Goal: Task Accomplishment & Management: Complete application form

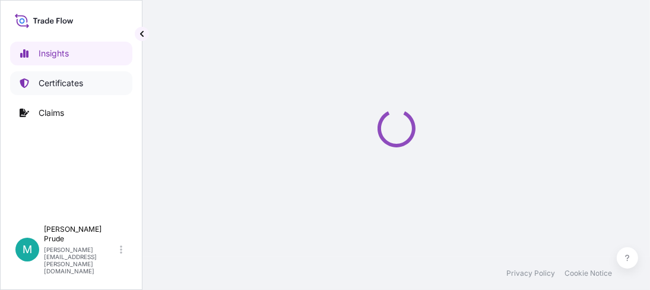
click at [40, 82] on p "Certificates" at bounding box center [61, 83] width 45 height 12
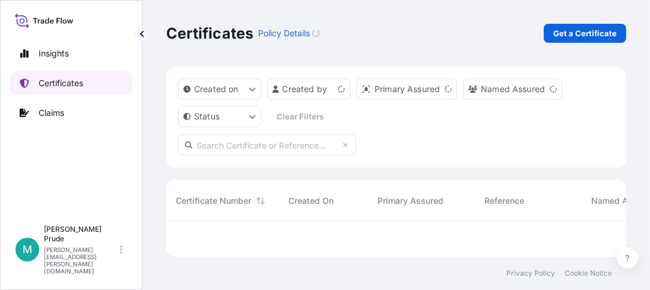
scroll to position [32, 451]
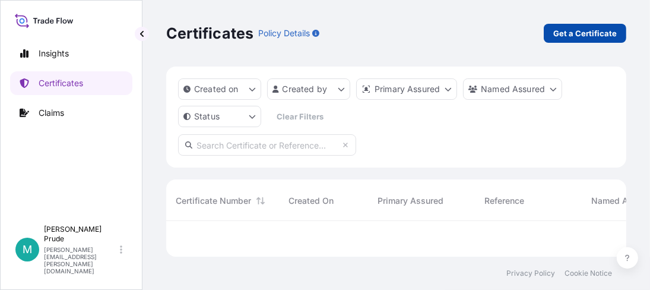
click at [587, 30] on p "Get a Certificate" at bounding box center [585, 33] width 64 height 12
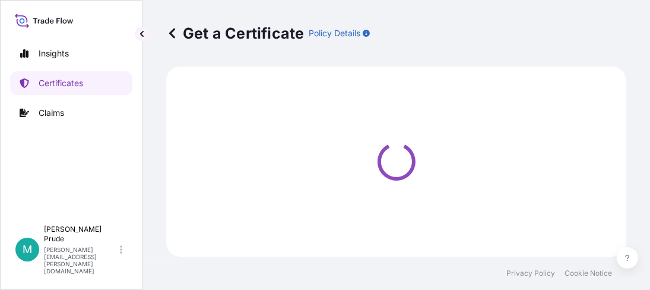
select select "Barge"
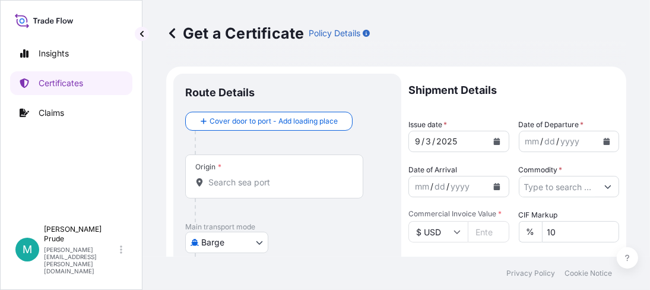
click at [597, 145] on button "Calendar" at bounding box center [606, 141] width 19 height 19
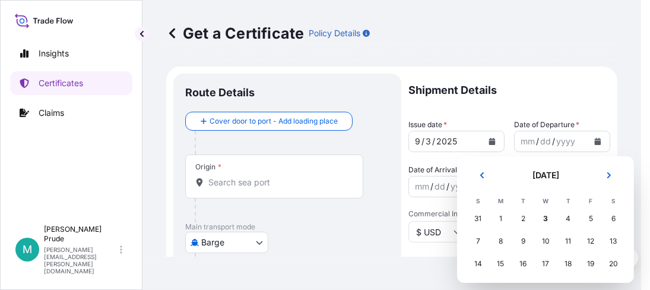
click at [481, 218] on div "31" at bounding box center [477, 218] width 21 height 21
click at [479, 220] on div "31" at bounding box center [477, 218] width 21 height 21
click at [477, 218] on div "31" at bounding box center [477, 218] width 21 height 21
click at [479, 214] on div "31" at bounding box center [477, 218] width 21 height 21
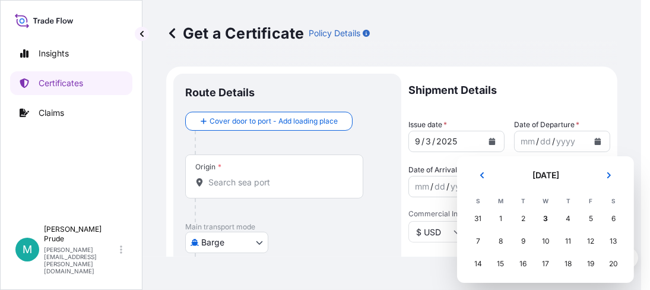
click at [480, 213] on div "31" at bounding box center [477, 218] width 21 height 21
click at [485, 175] on icon "Previous" at bounding box center [482, 175] width 7 height 7
click at [568, 216] on div "31" at bounding box center [567, 218] width 21 height 21
click at [566, 215] on div "31" at bounding box center [567, 218] width 21 height 21
click at [566, 216] on div "31" at bounding box center [567, 218] width 21 height 21
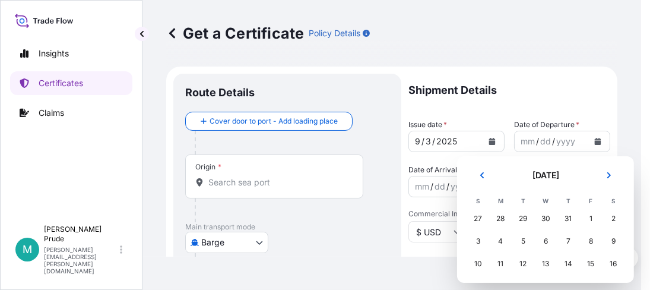
click at [570, 219] on div "31" at bounding box center [567, 218] width 21 height 21
click at [567, 217] on div "31" at bounding box center [567, 218] width 21 height 21
click at [546, 219] on div "30" at bounding box center [545, 218] width 21 height 21
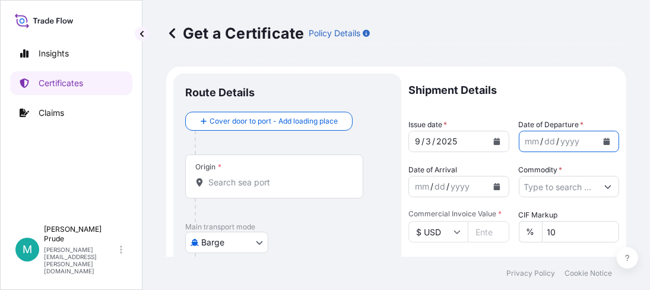
click at [541, 144] on div "/" at bounding box center [542, 141] width 3 height 14
click at [603, 140] on icon "Calendar" at bounding box center [606, 141] width 7 height 7
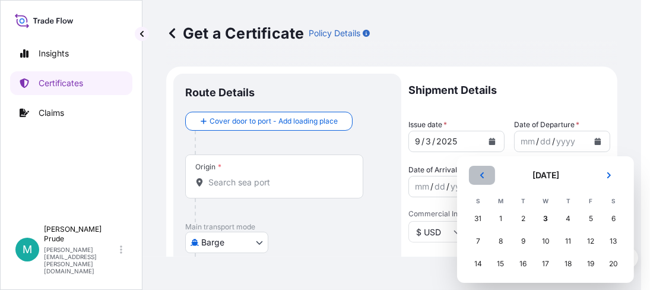
click at [483, 176] on icon "Previous" at bounding box center [482, 175] width 4 height 6
click at [562, 215] on div "31" at bounding box center [567, 218] width 21 height 21
click at [566, 217] on div "31" at bounding box center [567, 218] width 21 height 21
click at [567, 217] on div "31" at bounding box center [567, 218] width 21 height 21
click at [587, 216] on div "1" at bounding box center [590, 218] width 21 height 21
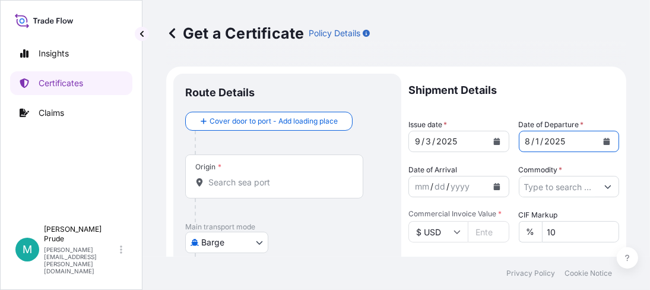
click at [603, 138] on icon "Calendar" at bounding box center [606, 141] width 7 height 7
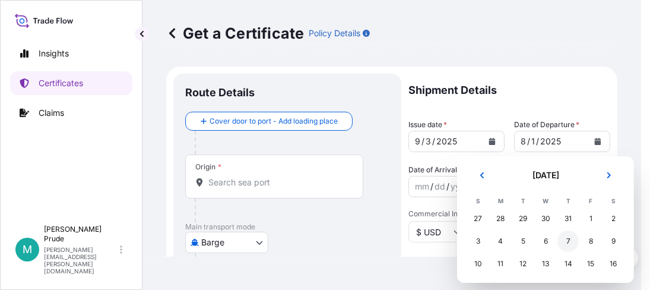
scroll to position [69, 0]
click at [477, 263] on div "31" at bounding box center [477, 262] width 21 height 21
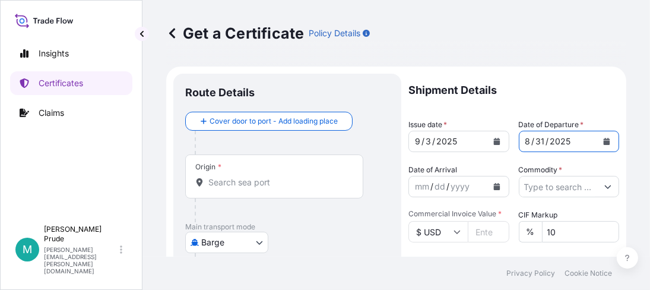
click at [493, 188] on icon "Calendar" at bounding box center [496, 186] width 7 height 7
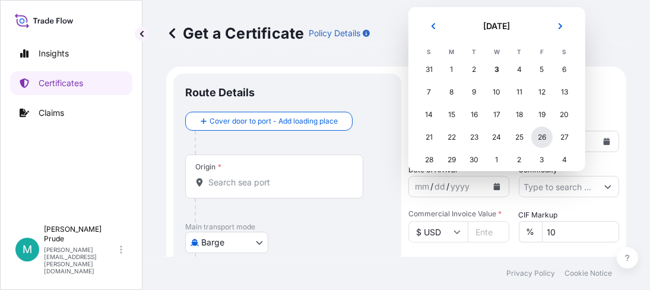
click at [543, 131] on div "26" at bounding box center [541, 136] width 21 height 21
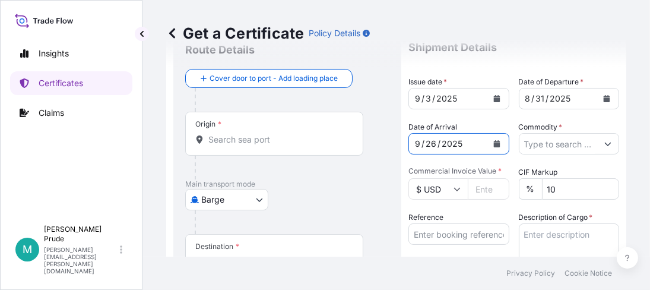
scroll to position [59, 0]
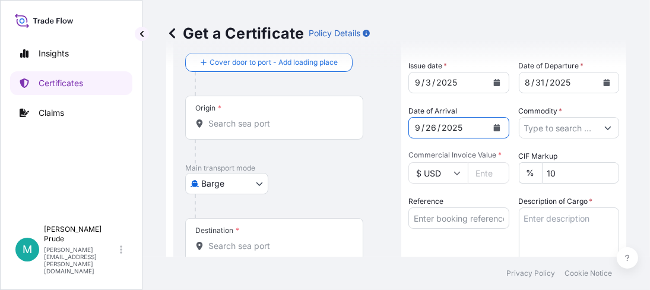
click at [604, 128] on icon "Show suggestions" at bounding box center [607, 127] width 7 height 7
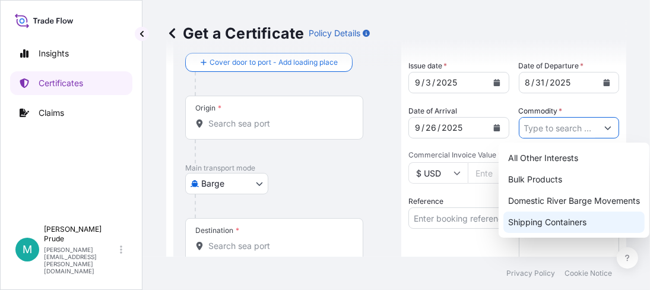
click at [572, 219] on div "Shipping Containers" at bounding box center [573, 221] width 141 height 21
type input "Shipping Containers"
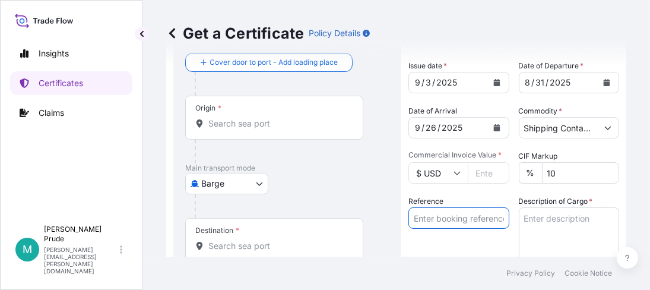
drag, startPoint x: 441, startPoint y: 215, endPoint x: 445, endPoint y: 210, distance: 6.3
click at [445, 210] on input "Reference" at bounding box center [458, 217] width 101 height 21
paste input "80000109562"
type input "80000109562"
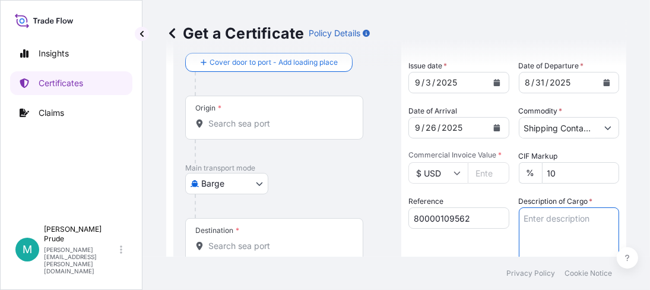
click at [534, 218] on textarea "Description of Cargo *" at bounding box center [569, 235] width 101 height 57
paste textarea "50 BOX CARBOPOL ULTREZ 21 POLYMER, BOX NMFC 156200 PLASTIC MATL-FLK GRA, Class …"
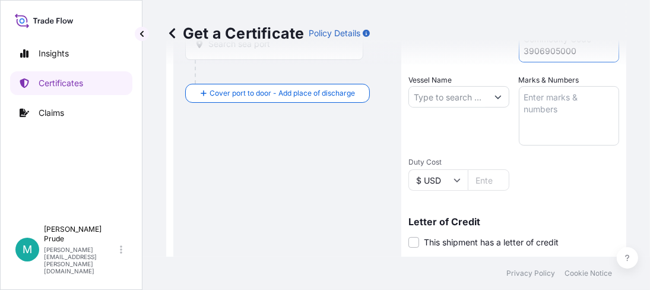
scroll to position [244, 0]
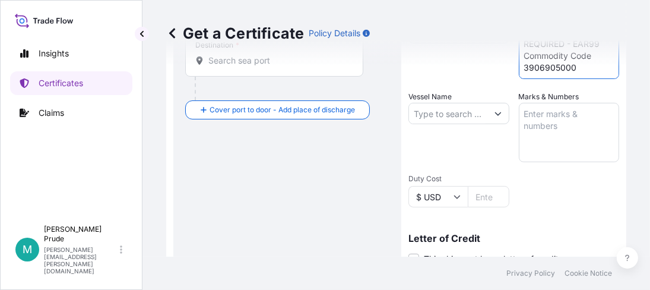
type textarea "50 BOX CARBOPOL ULTREZ 21 POLYMER, BOX NMFC 156200 PLASTIC MATL-FLK GRA, Class …"
click at [440, 110] on input "Vessel Name" at bounding box center [448, 113] width 78 height 21
paste input "ONE ARCADIA"
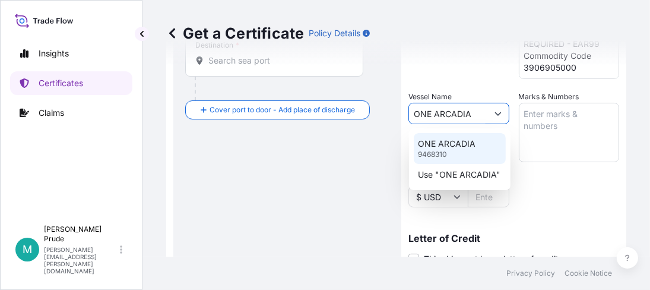
click at [468, 143] on p "ONE ARCADIA" at bounding box center [448, 144] width 58 height 12
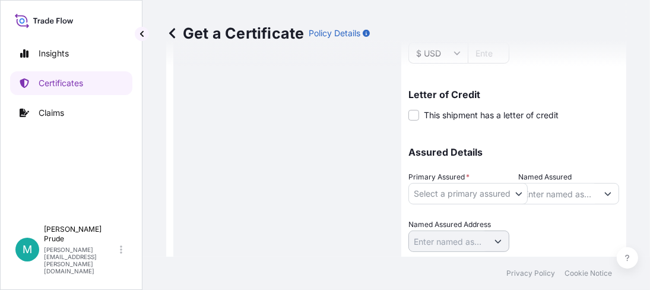
scroll to position [422, 0]
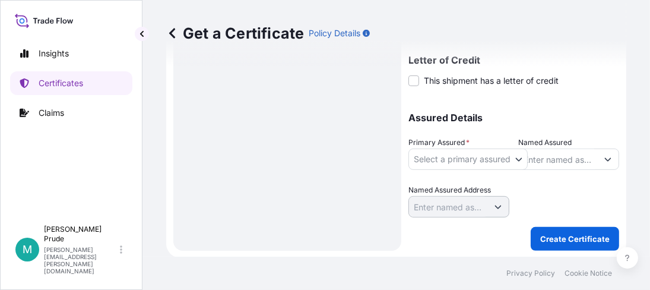
type input "ONE ARCADIA"
click at [518, 153] on body "0 options available. 2 options available. Insights Certificates Claims M [PERSO…" at bounding box center [325, 145] width 650 height 290
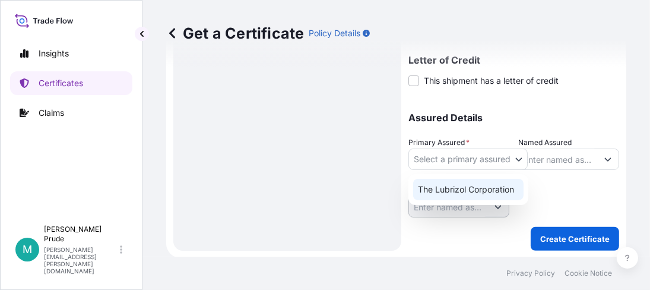
click at [484, 192] on div "The Lubrizol Corporation" at bounding box center [468, 189] width 110 height 21
select select "31566"
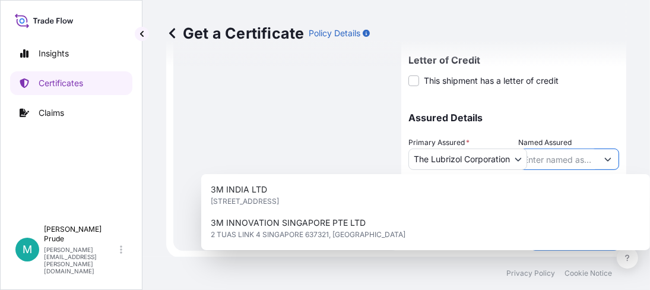
click at [541, 157] on input "Named Assured" at bounding box center [558, 158] width 78 height 21
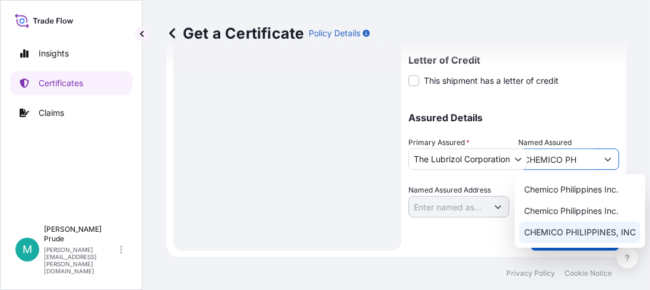
click at [597, 229] on span "CHEMICO PHILIPPINES, INC" at bounding box center [580, 232] width 112 height 12
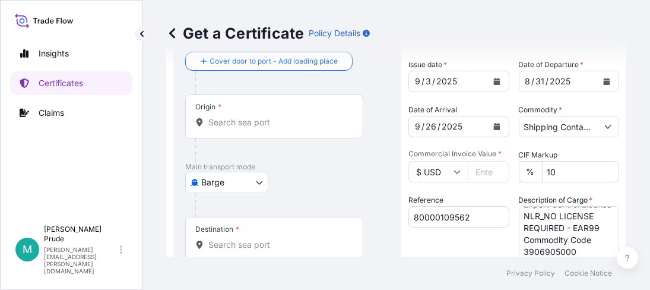
scroll to position [7, 0]
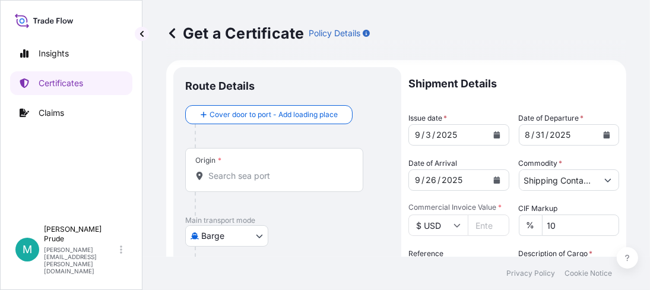
type input "CHEMICO PHILIPPINES, INC"
click at [259, 233] on body "3 options available. Insights Certificates Claims M [PERSON_NAME] [PERSON_NAME]…" at bounding box center [325, 145] width 650 height 290
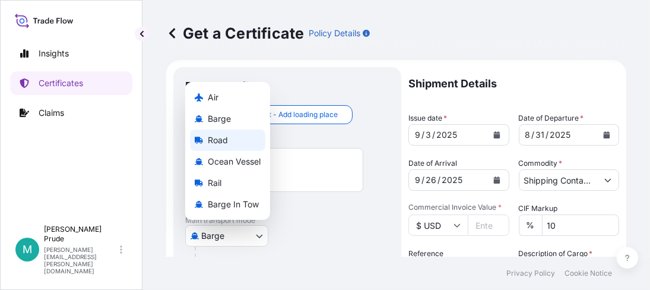
click at [231, 148] on div "Road" at bounding box center [227, 139] width 75 height 21
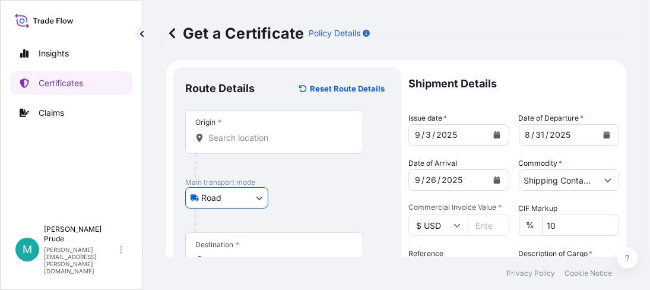
click at [231, 154] on div at bounding box center [279, 166] width 169 height 24
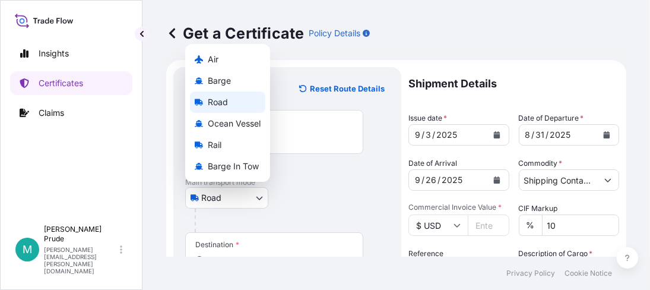
click at [264, 197] on body "Insights Certificates Claims M [PERSON_NAME] [PERSON_NAME][EMAIL_ADDRESS][PERSO…" at bounding box center [325, 145] width 650 height 290
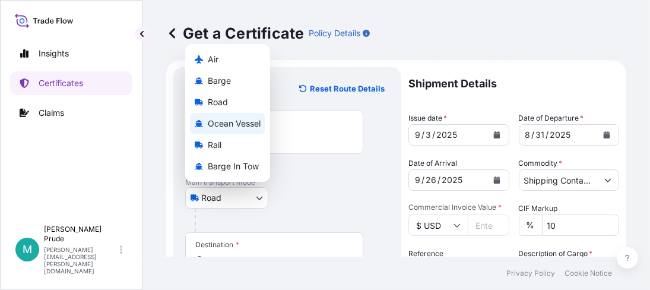
click at [241, 121] on span "Ocean Vessel" at bounding box center [234, 124] width 53 height 12
select select "Ocean Vessel"
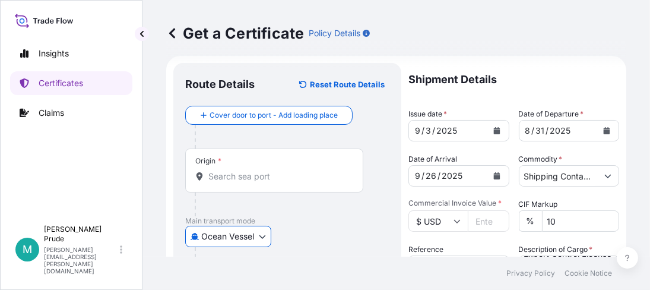
scroll to position [0, 0]
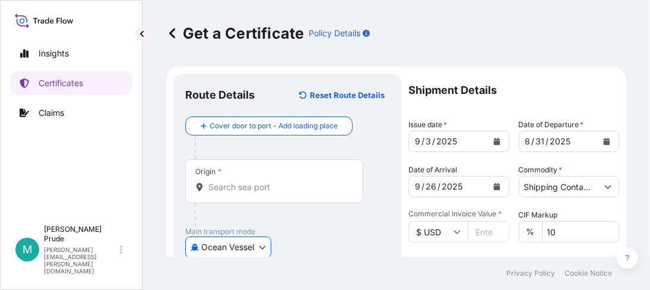
click at [228, 188] on input "Origin *" at bounding box center [278, 187] width 140 height 12
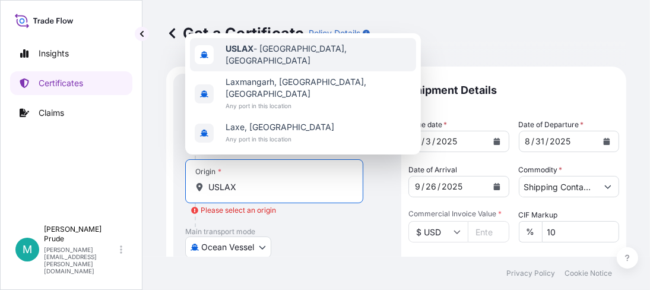
click at [255, 66] on span "USLAX - [GEOGRAPHIC_DATA], [GEOGRAPHIC_DATA]" at bounding box center [319, 55] width 186 height 24
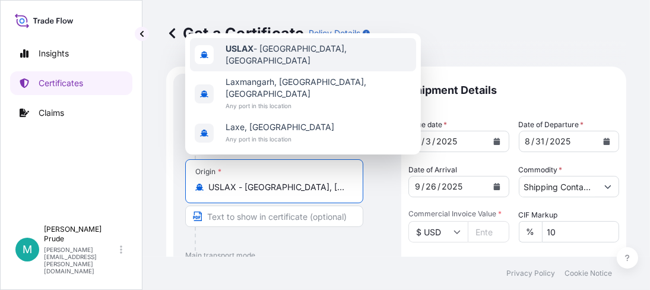
type input "USLAX - [GEOGRAPHIC_DATA], [GEOGRAPHIC_DATA]"
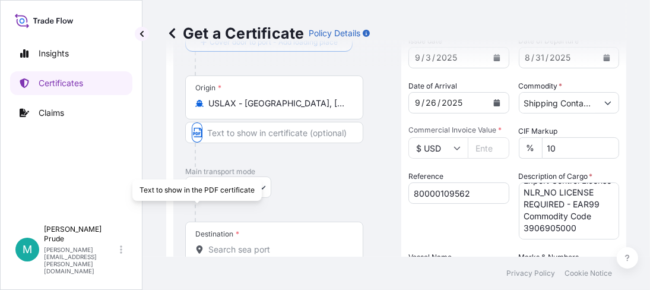
scroll to position [178, 0]
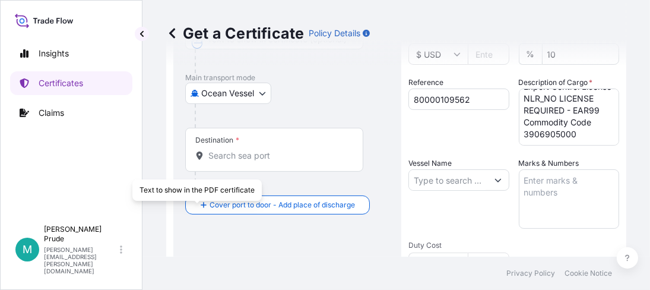
click at [243, 156] on input "Destination *" at bounding box center [278, 156] width 140 height 12
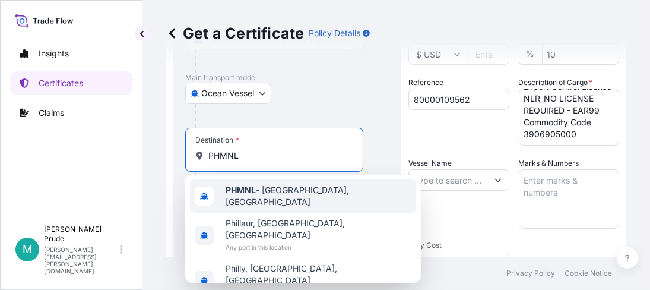
click at [299, 190] on span "PHMNL - [GEOGRAPHIC_DATA], [GEOGRAPHIC_DATA]" at bounding box center [319, 196] width 186 height 24
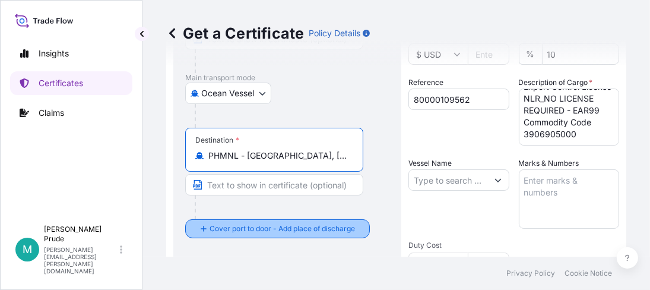
type input "PHMNL - [GEOGRAPHIC_DATA], [GEOGRAPHIC_DATA]"
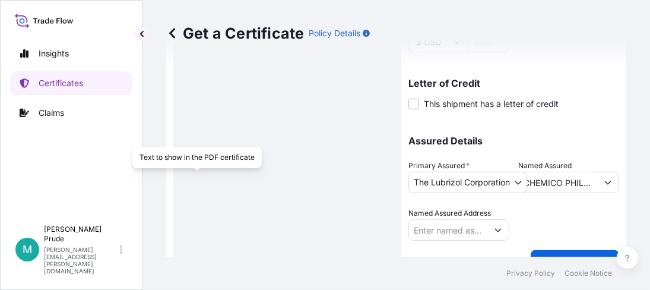
scroll to position [422, 0]
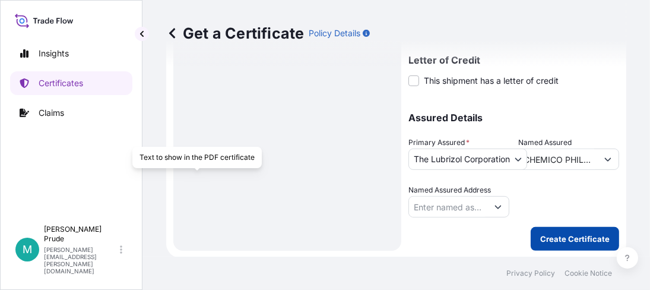
click at [566, 236] on p "Create Certificate" at bounding box center [574, 239] width 69 height 12
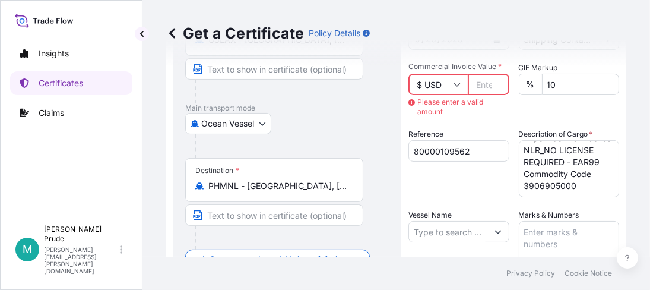
scroll to position [88, 0]
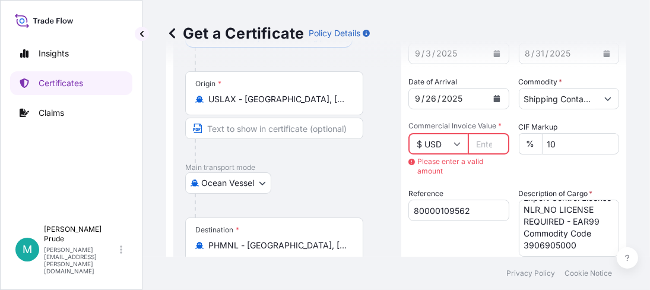
click at [432, 144] on input "$ USD" at bounding box center [437, 143] width 59 height 21
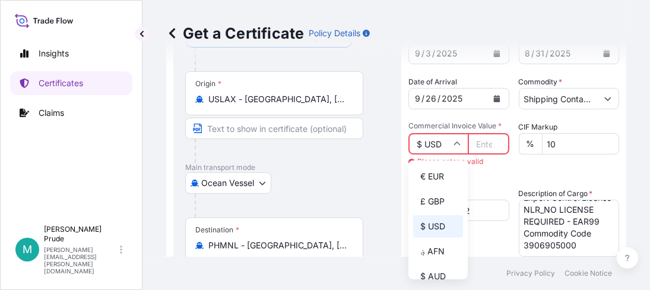
drag, startPoint x: 433, startPoint y: 140, endPoint x: 378, endPoint y: 153, distance: 56.6
click at [375, 153] on div "Origin * USLAX - [GEOGRAPHIC_DATA], [GEOGRAPHIC_DATA]" at bounding box center [287, 116] width 204 height 91
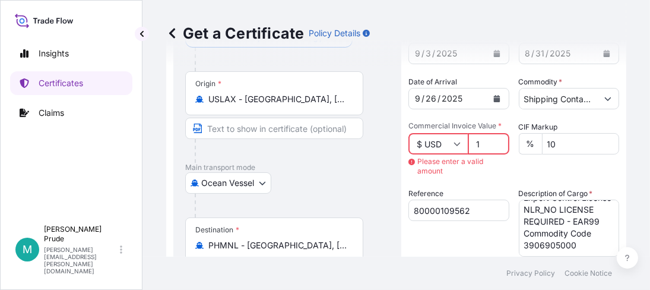
type input "1"
click at [491, 141] on input "1" at bounding box center [489, 143] width 42 height 21
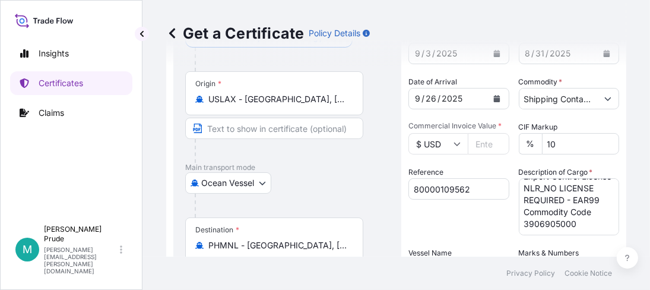
paste input "7308.30"
type input "7308.30"
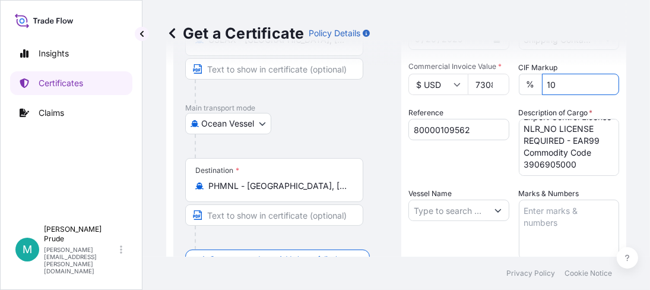
scroll to position [422, 0]
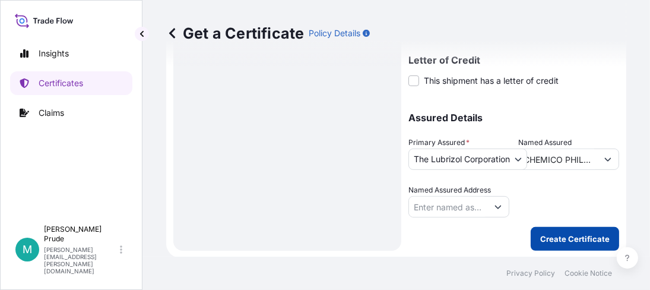
click at [575, 238] on p "Create Certificate" at bounding box center [574, 239] width 69 height 12
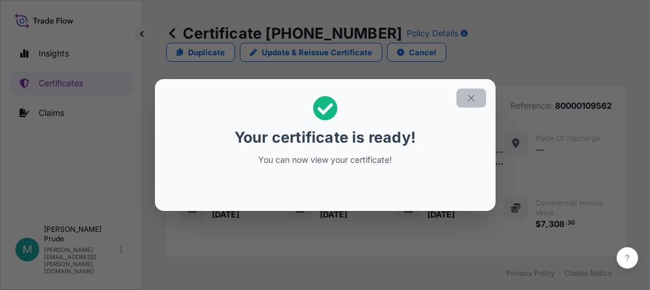
click at [479, 94] on button "button" at bounding box center [472, 97] width 30 height 19
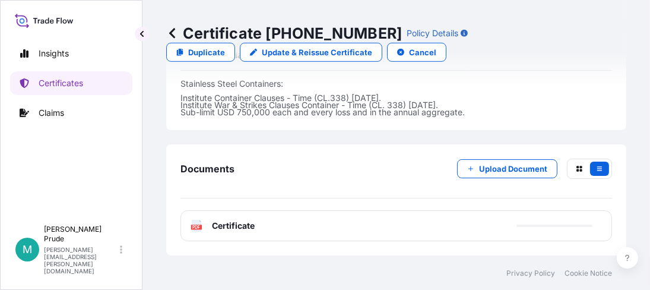
scroll to position [652, 0]
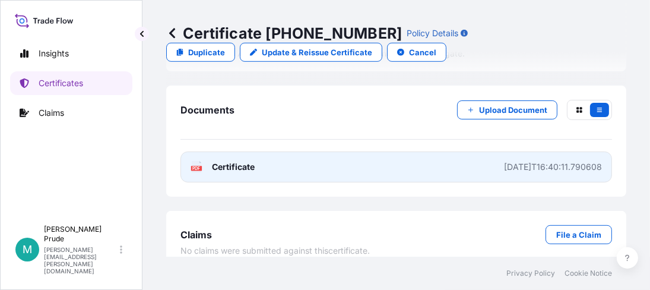
click at [197, 172] on icon at bounding box center [197, 167] width 10 height 12
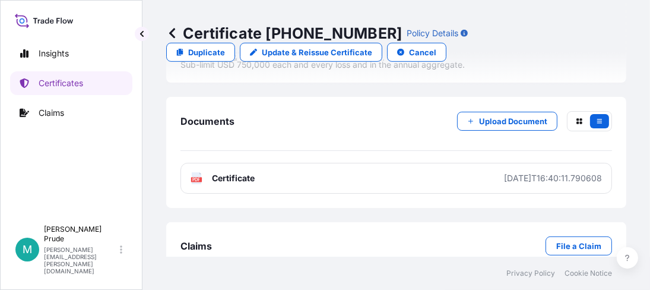
scroll to position [674, 0]
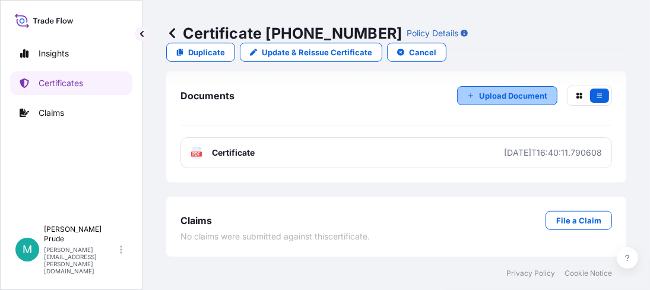
click at [487, 100] on p "Upload Document" at bounding box center [513, 96] width 68 height 12
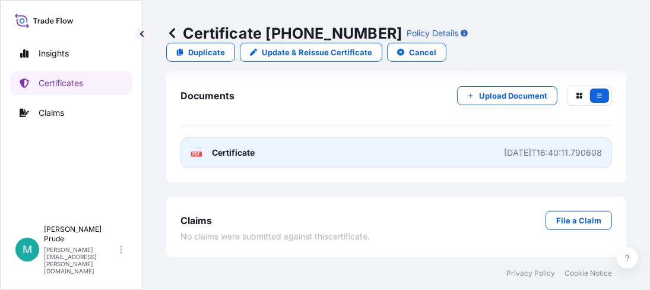
click at [199, 145] on link "PDF Certificate [DATE]T16:40:11.790608" at bounding box center [396, 152] width 432 height 31
